Goal: Find specific page/section: Find specific page/section

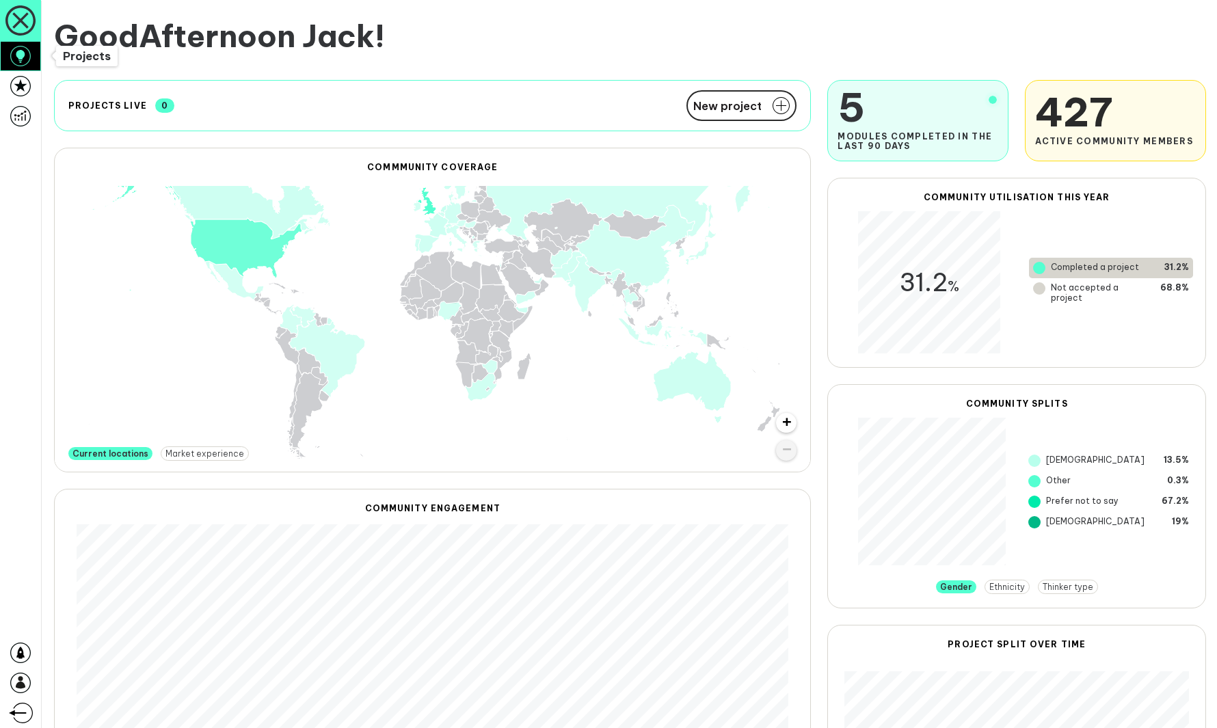
click at [24, 58] on icon at bounding box center [20, 56] width 21 height 21
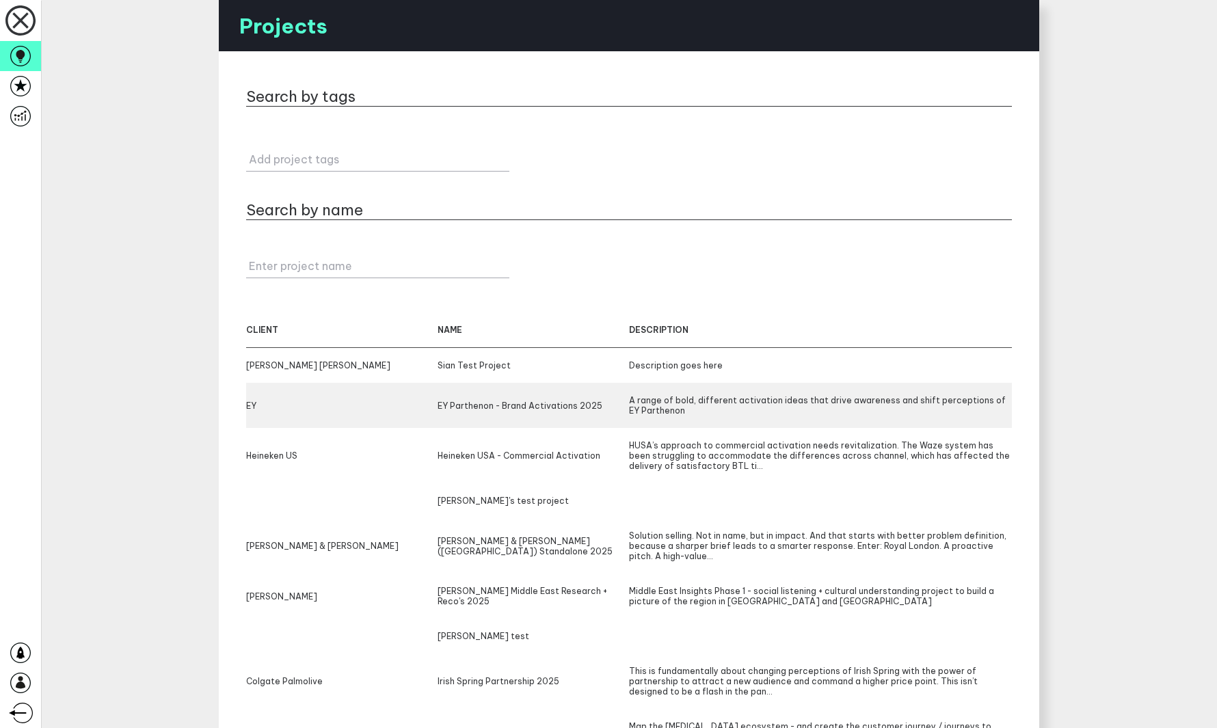
click at [739, 390] on div "EY EY Parthenon - Brand Activations 2025 A range of bold, different activation …" at bounding box center [629, 405] width 766 height 45
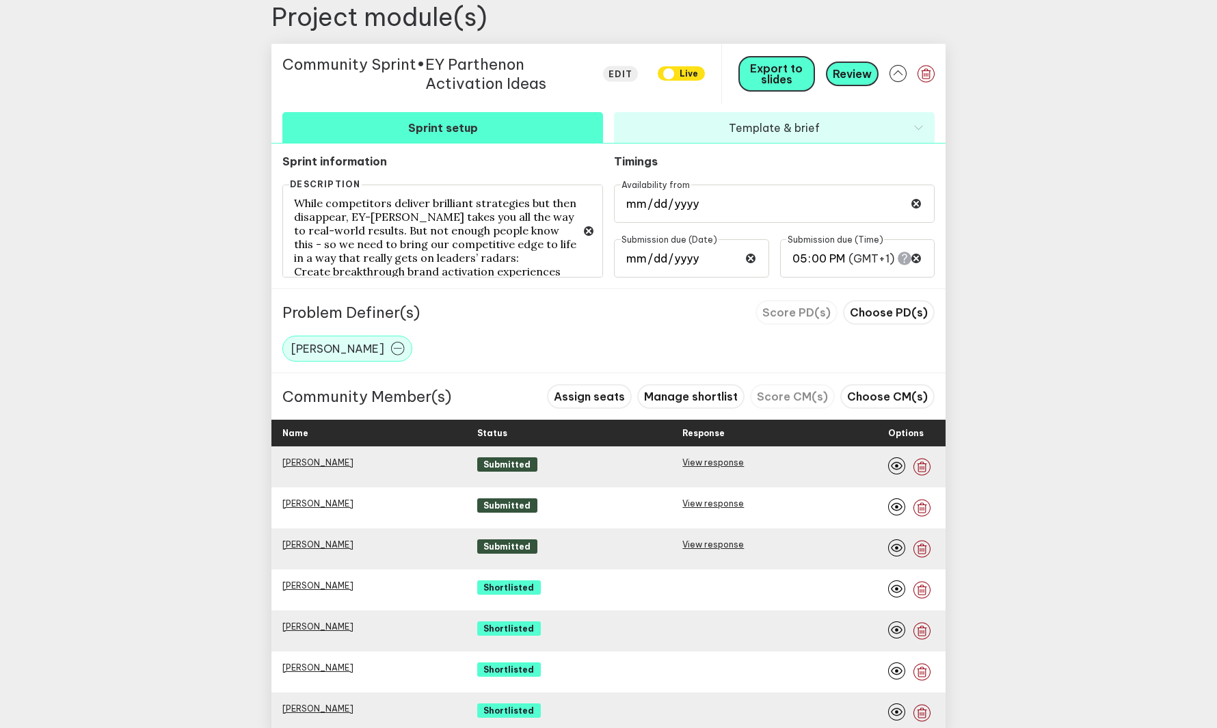
scroll to position [630, 0]
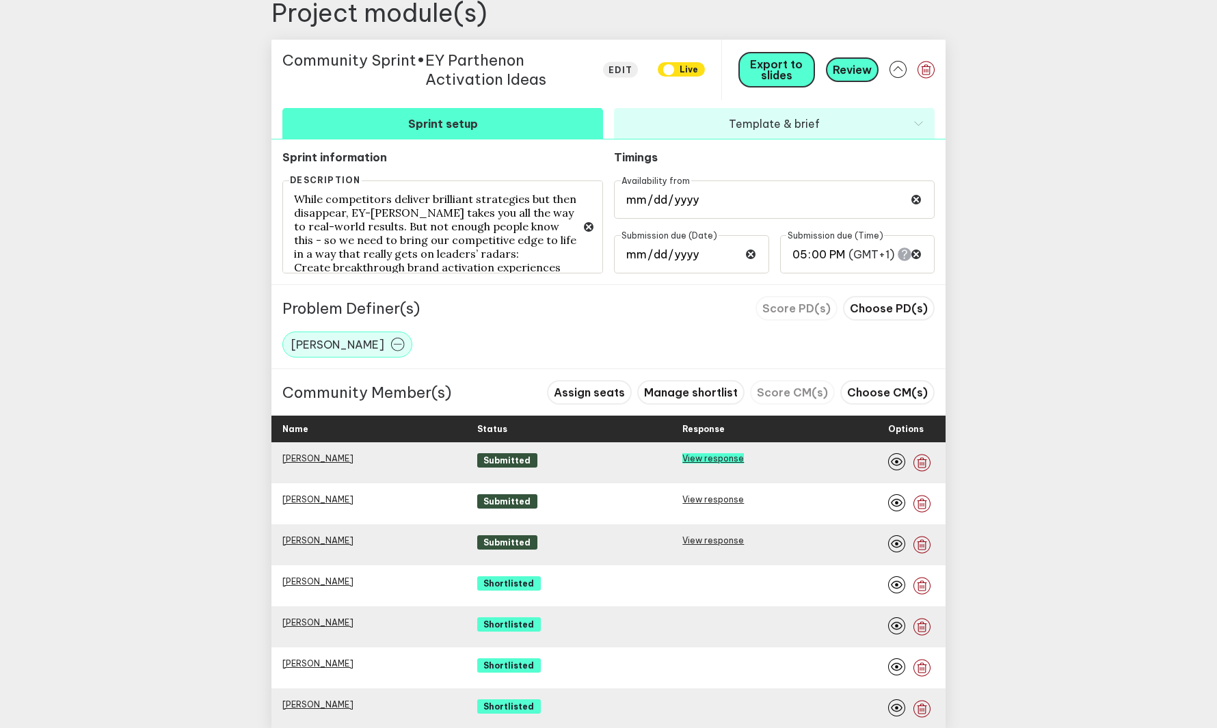
click at [725, 463] on link "View response" at bounding box center [713, 458] width 62 height 10
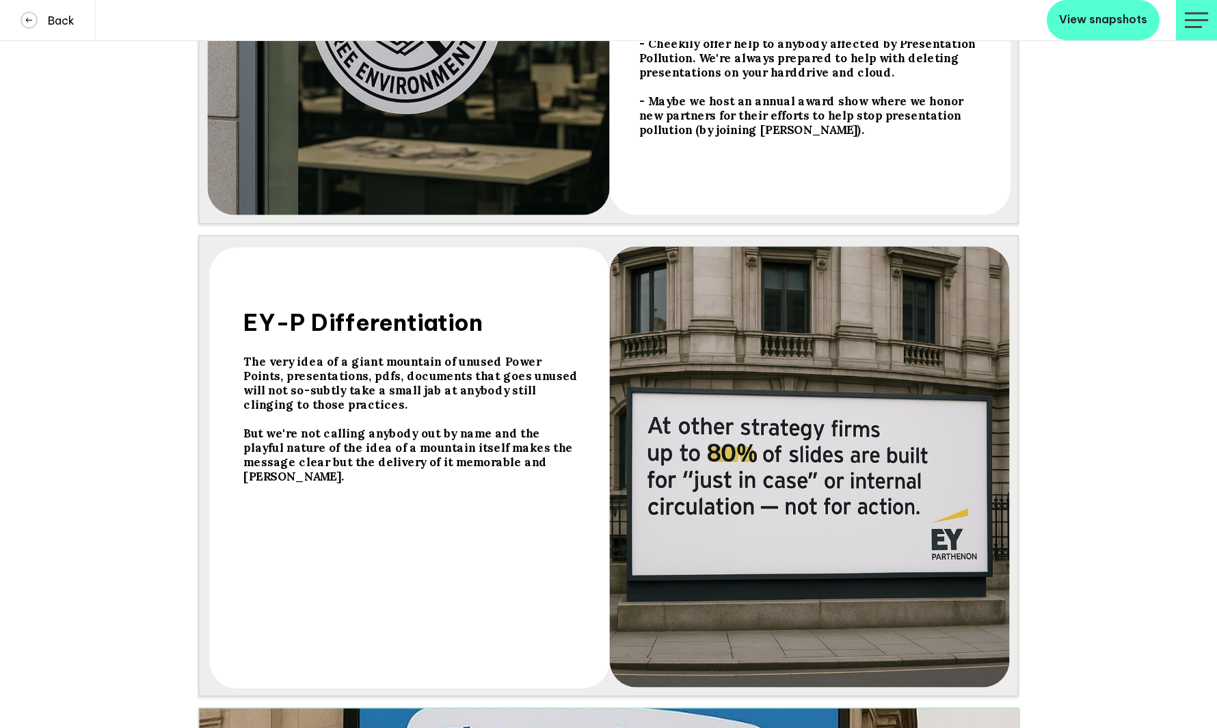
scroll to position [5962, 0]
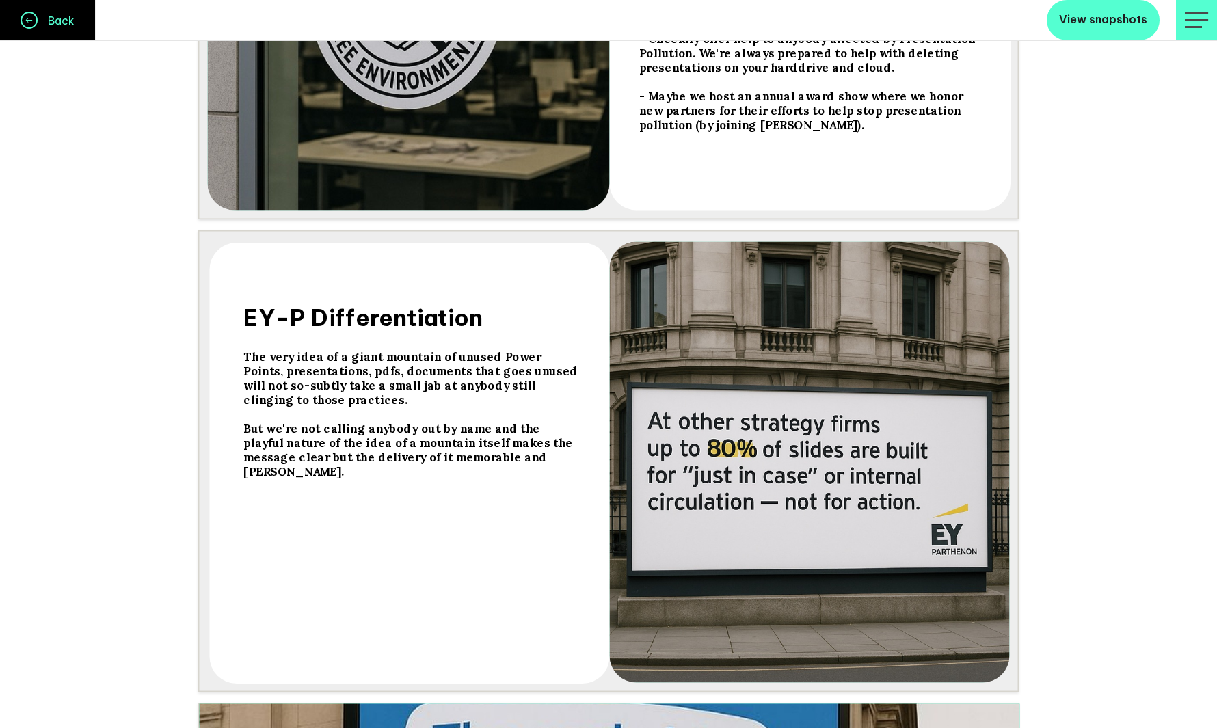
click at [45, 25] on h4 "Back" at bounding box center [56, 21] width 37 height 14
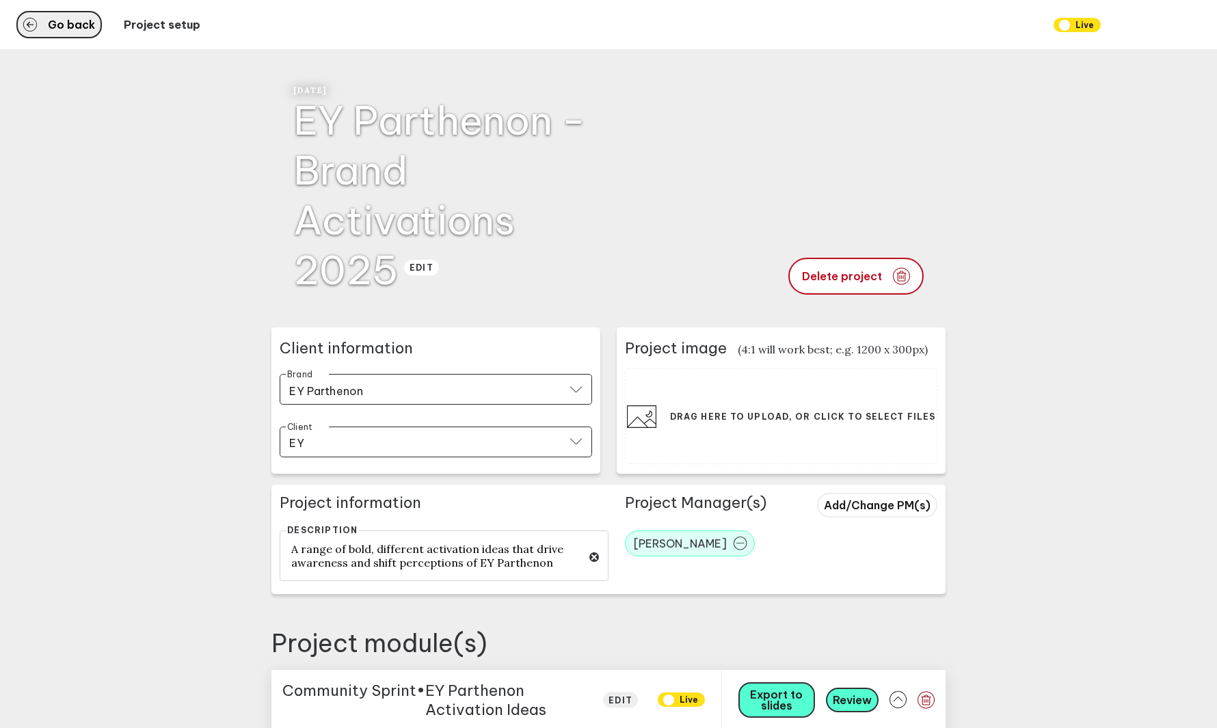
click at [65, 13] on button "Go back" at bounding box center [58, 24] width 85 height 27
